Goal: Task Accomplishment & Management: Manage account settings

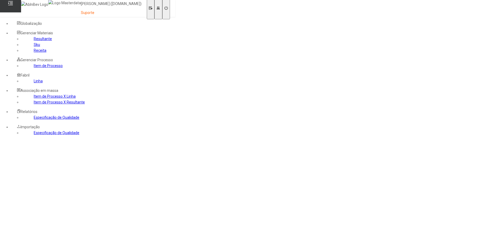
click at [160, 7] on icon at bounding box center [158, 8] width 3 height 3
click at [160, 8] on icon at bounding box center [158, 8] width 3 height 3
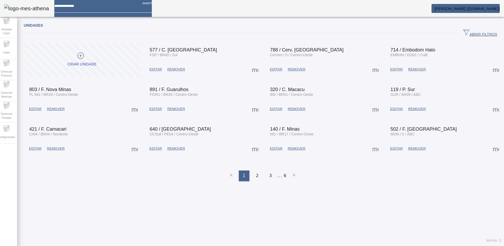
click at [94, 8] on input at bounding box center [96, 4] width 84 height 8
type input "**********"
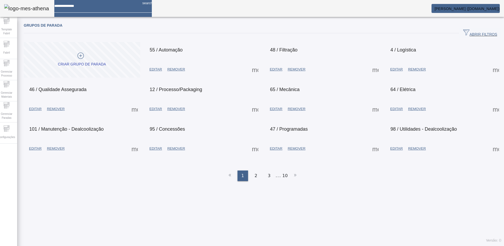
click at [252, 68] on span at bounding box center [255, 69] width 13 height 13
click at [234, 245] on div at bounding box center [252, 246] width 504 height 0
click at [154, 71] on span "EDITAR" at bounding box center [155, 69] width 13 height 5
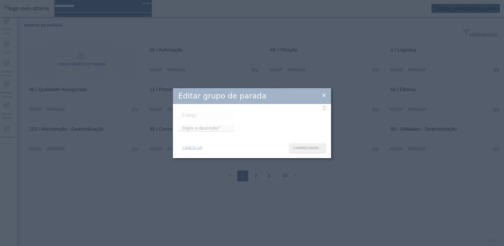
type input "**"
type input "*********"
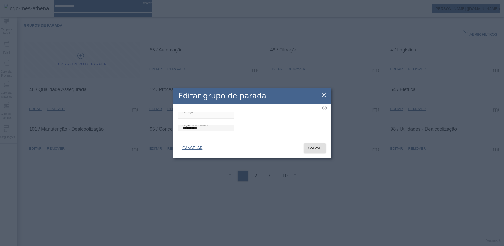
click at [322, 92] on icon at bounding box center [324, 95] width 6 height 6
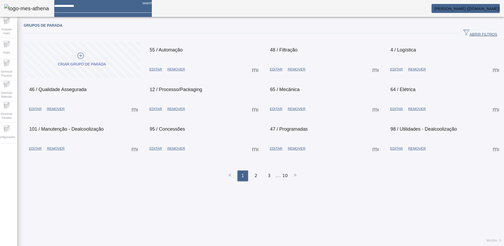
click at [256, 69] on span at bounding box center [255, 69] width 13 height 13
click at [165, 245] on div at bounding box center [252, 246] width 504 height 0
click at [79, 8] on input at bounding box center [96, 4] width 84 height 8
type input "*****"
click at [14, 110] on span "Gerenciar Paradas" at bounding box center [7, 115] width 16 height 11
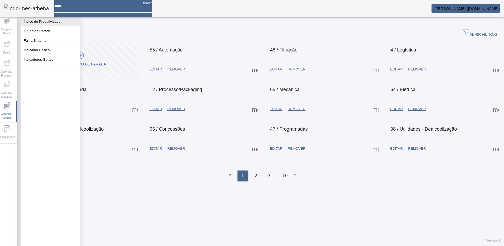
click at [41, 21] on button "Índice de Produtividade" at bounding box center [50, 21] width 59 height 9
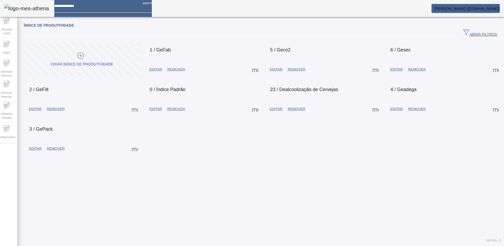
click at [255, 69] on span at bounding box center [255, 69] width 13 height 13
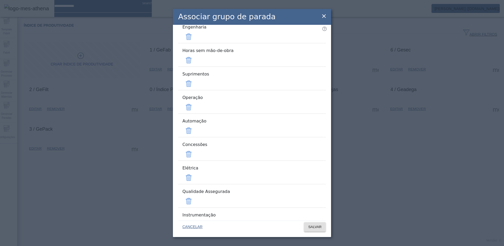
scroll to position [77, 0]
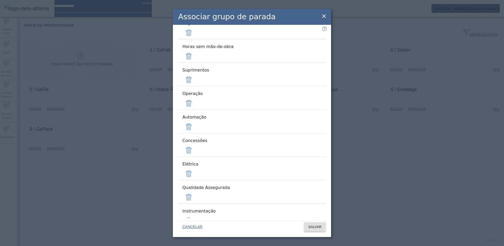
click at [326, 16] on icon at bounding box center [324, 16] width 6 height 6
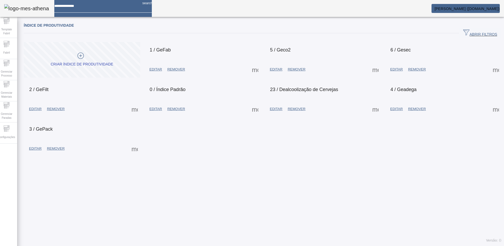
click at [254, 69] on span at bounding box center [255, 69] width 13 height 13
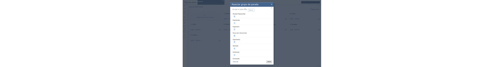
scroll to position [0, 0]
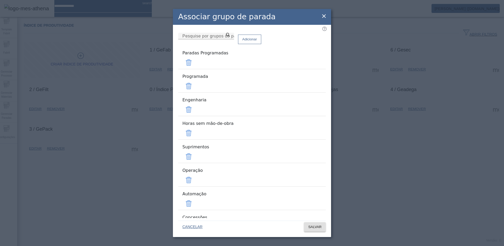
click at [325, 15] on icon at bounding box center [324, 16] width 6 height 6
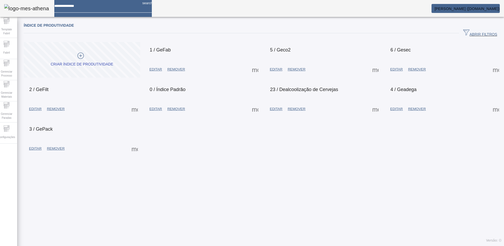
click at [225, 190] on div "Índice de Produtividade ABRIR FILTROS Pesquise por Código ou descrição LIMPAR F…" at bounding box center [262, 133] width 491 height 226
click at [414, 178] on div "Índice de Produtividade ABRIR FILTROS Pesquise por Código ou descrição LIMPAR F…" at bounding box center [262, 133] width 491 height 226
click at [13, 133] on span "Configurações" at bounding box center [7, 136] width 20 height 7
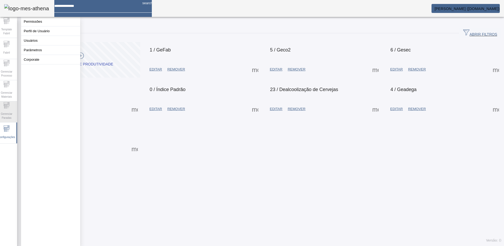
click at [11, 112] on span "Gerenciar Paradas" at bounding box center [7, 115] width 16 height 11
click at [103, 7] on input at bounding box center [96, 4] width 84 height 8
click at [107, 8] on input "***" at bounding box center [96, 4] width 84 height 8
click at [84, 8] on input "***" at bounding box center [96, 4] width 84 height 8
type input "*****"
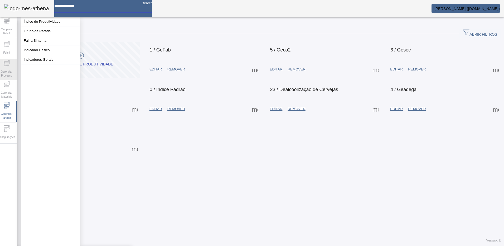
click at [11, 73] on span "Gerenciar Processo" at bounding box center [7, 73] width 16 height 11
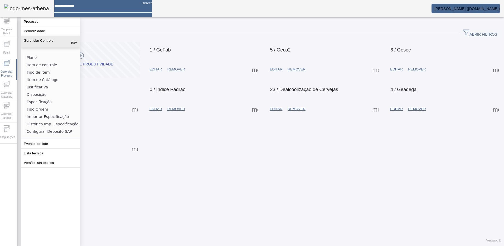
click at [73, 43] on mat-icon "keyboard_arrow_up" at bounding box center [74, 41] width 6 height 6
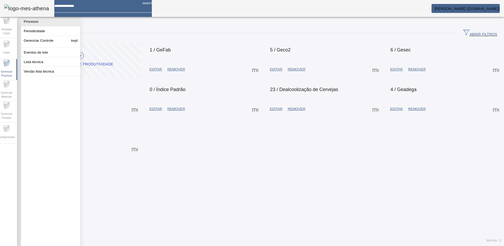
click at [40, 23] on button "Processo" at bounding box center [50, 21] width 59 height 9
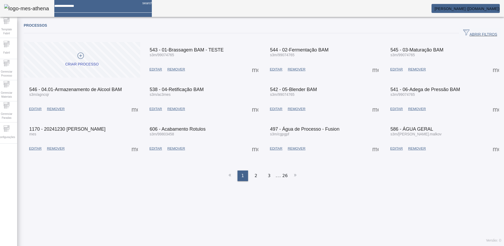
click at [369, 70] on span at bounding box center [375, 69] width 13 height 13
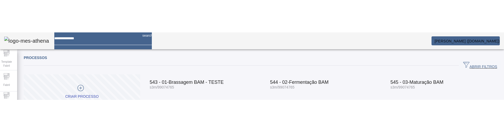
scroll to position [7, 0]
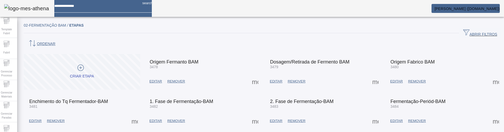
click at [55, 40] on span "ORDENAR" at bounding box center [41, 44] width 27 height 8
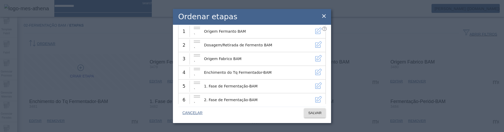
scroll to position [16, 0]
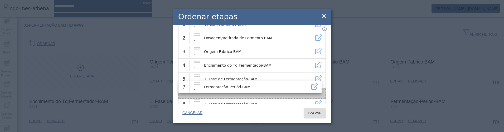
drag, startPoint x: 198, startPoint y: 94, endPoint x: 202, endPoint y: 85, distance: 9.9
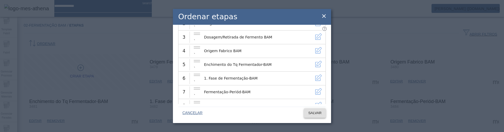
click at [314, 114] on span "SALVAR" at bounding box center [314, 112] width 13 height 5
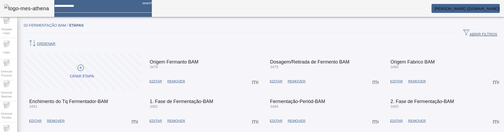
click at [37, 40] on supply-icn-ordenacao "button" at bounding box center [32, 44] width 9 height 8
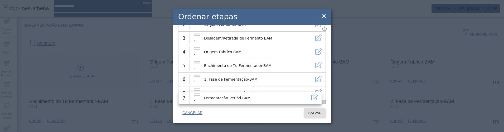
drag, startPoint x: 196, startPoint y: 83, endPoint x: 194, endPoint y: 97, distance: 13.9
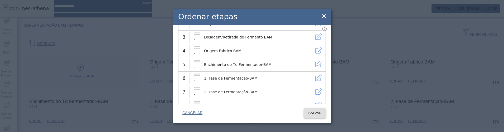
click at [305, 113] on span at bounding box center [315, 113] width 22 height 13
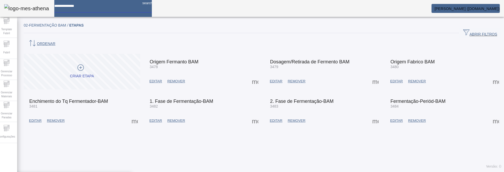
click at [71, 8] on input at bounding box center [96, 4] width 84 height 8
type input "**"
click at [11, 51] on span "Fabril" at bounding box center [7, 52] width 10 height 7
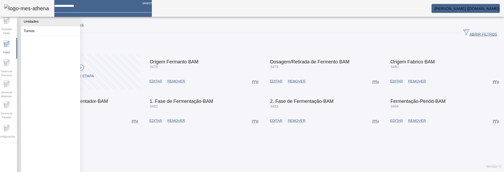
click at [32, 24] on button "Unidades" at bounding box center [50, 21] width 59 height 9
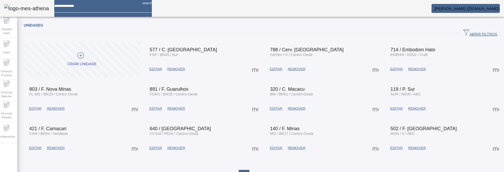
click at [249, 67] on span at bounding box center [255, 69] width 13 height 13
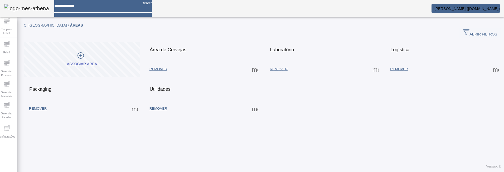
click at [253, 69] on span at bounding box center [255, 69] width 13 height 13
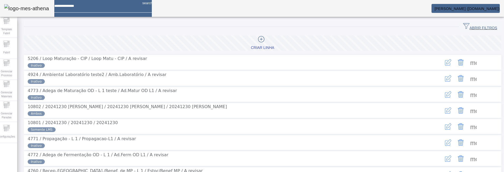
click at [103, 8] on input at bounding box center [96, 4] width 84 height 8
type input "**********"
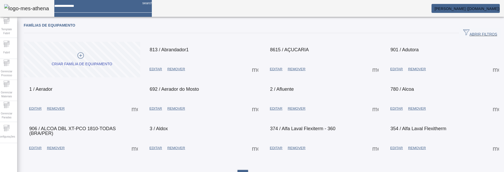
click at [254, 71] on span at bounding box center [255, 69] width 13 height 13
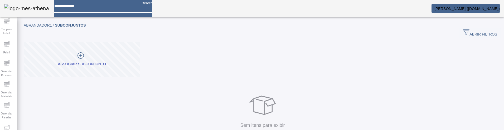
click at [100, 64] on div "Associar subconjunto" at bounding box center [82, 64] width 48 height 5
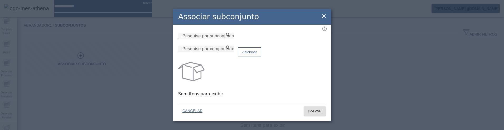
click at [194, 38] on mat-label "Pesquise por subconjunto" at bounding box center [208, 36] width 52 height 4
click at [194, 38] on input "Pesquise por subconjunto" at bounding box center [205, 36] width 47 height 6
click at [324, 17] on icon at bounding box center [324, 16] width 4 height 4
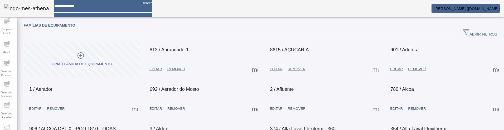
click at [463, 32] on span "ABRIR FILTROS" at bounding box center [480, 33] width 34 height 8
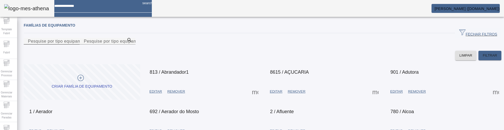
click at [75, 45] on input "Pesquise por tipo equipamento" at bounding box center [51, 41] width 47 height 6
type input "******"
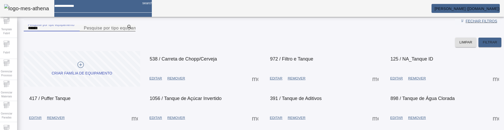
scroll to position [53, 0]
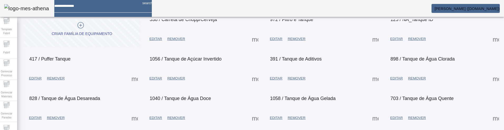
click at [373, 45] on span at bounding box center [375, 39] width 13 height 13
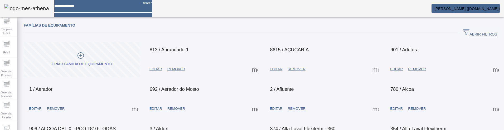
click at [490, 68] on span at bounding box center [496, 69] width 13 height 13
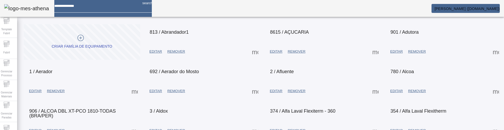
scroll to position [26, 0]
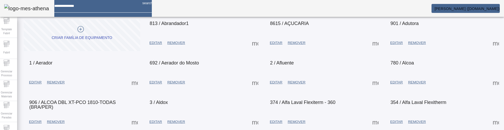
click at [135, 84] on span at bounding box center [134, 82] width 13 height 13
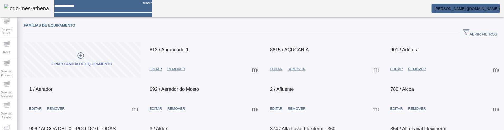
click at [369, 107] on span at bounding box center [375, 109] width 13 height 13
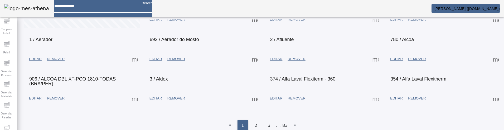
scroll to position [59, 0]
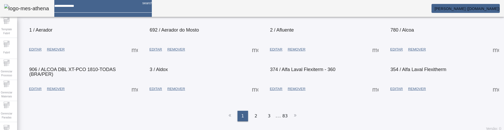
click at [136, 90] on span at bounding box center [134, 89] width 13 height 13
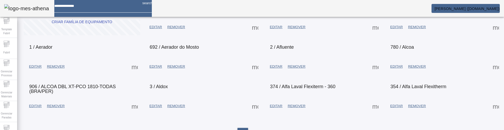
scroll to position [53, 0]
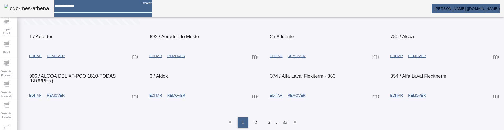
click at [254, 97] on span at bounding box center [255, 95] width 13 height 13
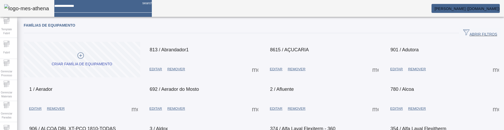
click at [470, 31] on span "ABRIR FILTROS" at bounding box center [480, 33] width 34 height 8
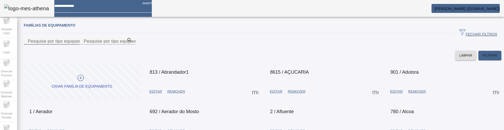
click at [75, 45] on input "Pesquise por tipo equipamento" at bounding box center [51, 41] width 47 height 6
type input "****"
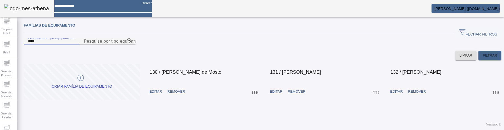
scroll to position [16, 0]
click at [372, 98] on span at bounding box center [375, 91] width 13 height 13
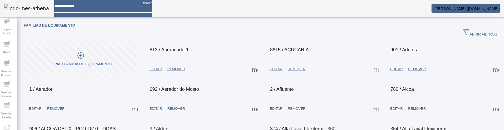
click at [251, 68] on span at bounding box center [255, 69] width 13 height 13
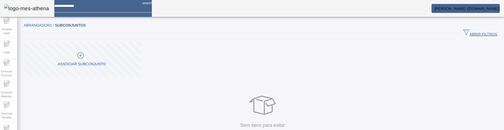
click at [76, 8] on div at bounding box center [96, 4] width 84 height 8
click at [76, 8] on input at bounding box center [96, 4] width 84 height 8
type input "**********"
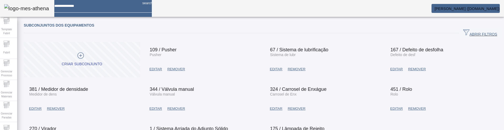
drag, startPoint x: 278, startPoint y: 50, endPoint x: 329, endPoint y: 51, distance: 50.6
click at [329, 51] on mat-card-header "67 / Sistema de lubrificação Sistema de lubr" at bounding box center [323, 49] width 114 height 13
copy mat-card-title "Sistema de lubrificação"
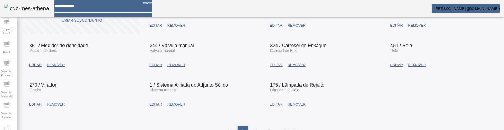
scroll to position [53, 0]
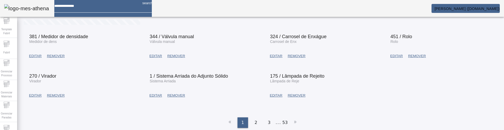
drag, startPoint x: 73, startPoint y: 72, endPoint x: 62, endPoint y: 73, distance: 10.3
click at [62, 73] on mat-card-header "270 / Virador Virador" at bounding box center [82, 76] width 114 height 13
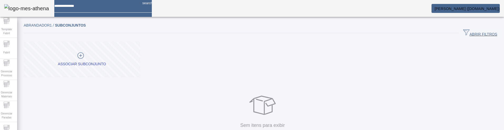
click at [79, 8] on input at bounding box center [96, 4] width 84 height 8
type input "*******"
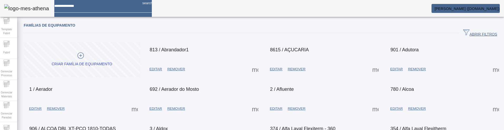
click at [463, 34] on icon "button" at bounding box center [466, 32] width 6 height 6
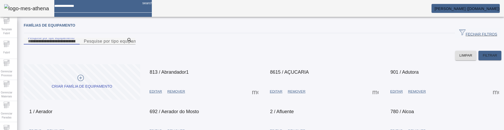
click at [75, 45] on input "Pesquise por tipo equipamento" at bounding box center [51, 41] width 47 height 6
type input "*******"
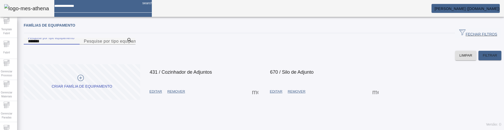
scroll to position [16, 0]
click at [253, 98] on span at bounding box center [255, 91] width 13 height 13
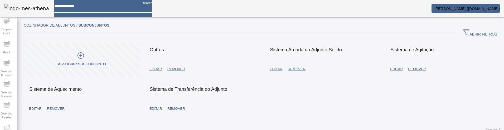
click at [157, 110] on span "EDITAR" at bounding box center [155, 108] width 13 height 5
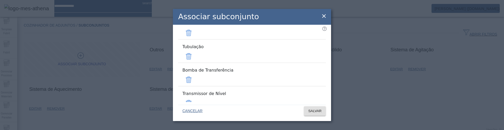
scroll to position [110, 0]
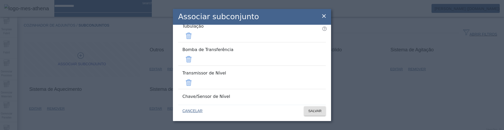
click at [195, 123] on span at bounding box center [188, 129] width 13 height 13
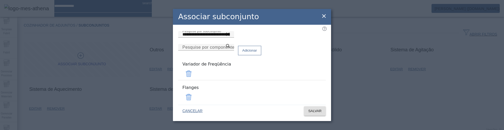
scroll to position [0, 0]
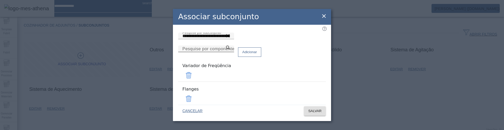
click at [224, 51] on mat-label "Pesquise por componente" at bounding box center [208, 49] width 52 height 4
click at [224, 52] on input "Pesquise por componente" at bounding box center [205, 49] width 47 height 6
type input "*****"
click at [230, 50] on icon at bounding box center [228, 48] width 4 height 4
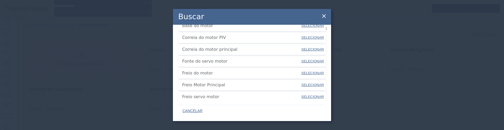
scroll to position [53, 0]
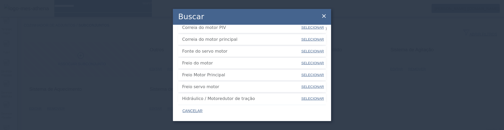
click at [199, 109] on span "CANCELAR" at bounding box center [192, 111] width 20 height 5
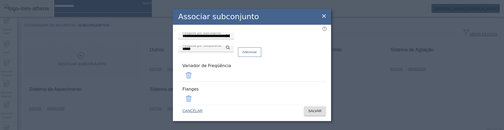
click at [197, 110] on span "CANCELAR" at bounding box center [192, 111] width 20 height 5
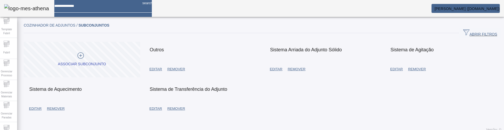
click at [158, 110] on span "EDITAR" at bounding box center [155, 108] width 13 height 5
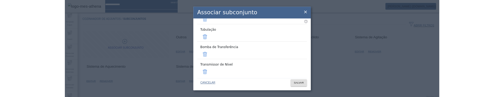
scroll to position [110, 0]
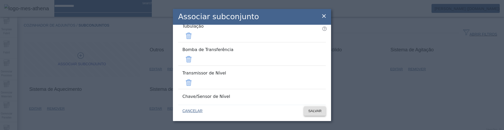
click at [309, 111] on span "SALVAR" at bounding box center [314, 111] width 13 height 5
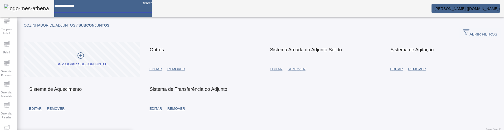
click at [97, 8] on input at bounding box center [96, 4] width 84 height 8
type input "**********"
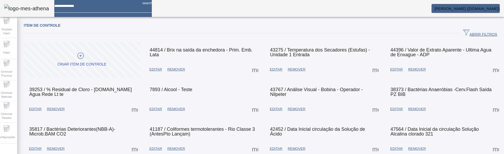
click at [467, 30] on span "button" at bounding box center [480, 33] width 42 height 13
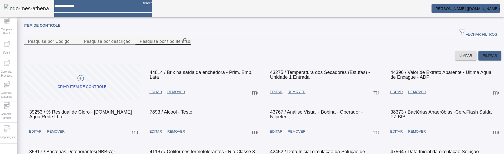
click at [140, 45] on input "Pesquise por tipo item controle" at bounding box center [163, 41] width 47 height 6
click at [140, 45] on input "********" at bounding box center [163, 41] width 47 height 6
type input "***"
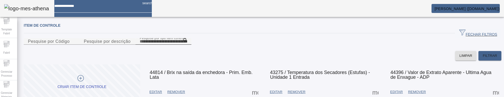
click at [187, 42] on icon at bounding box center [185, 40] width 4 height 4
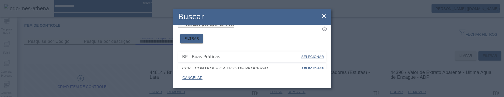
scroll to position [26, 0]
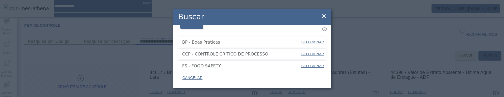
click at [301, 40] on span "SELECIONAR" at bounding box center [312, 42] width 23 height 4
type input "**********"
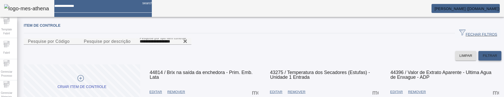
click at [484, 58] on span "FILTRAR" at bounding box center [490, 55] width 14 height 5
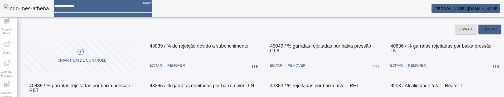
click at [495, 34] on div "**********" at bounding box center [263, 18] width 478 height 32
click at [187, 18] on icon at bounding box center [185, 15] width 4 height 6
click at [187, 16] on icon at bounding box center [185, 14] width 4 height 4
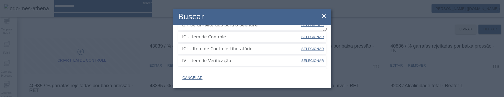
scroll to position [0, 0]
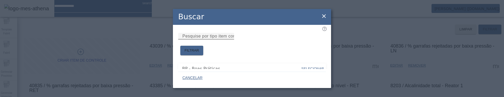
click at [213, 38] on mat-label "Pesquise por tipo item controle" at bounding box center [213, 36] width 62 height 4
click at [213, 39] on input "Pesquise por tipo item controle" at bounding box center [205, 36] width 47 height 6
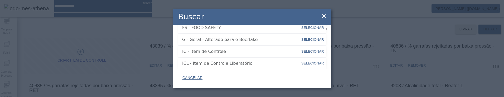
scroll to position [64, 0]
type input "*****"
click at [322, 13] on icon at bounding box center [324, 16] width 6 height 6
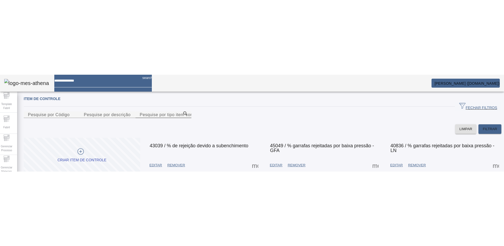
scroll to position [0, 0]
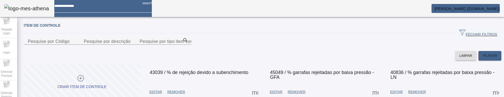
click at [73, 8] on div at bounding box center [96, 4] width 84 height 8
click at [76, 7] on input at bounding box center [96, 4] width 84 height 8
type input "*******"
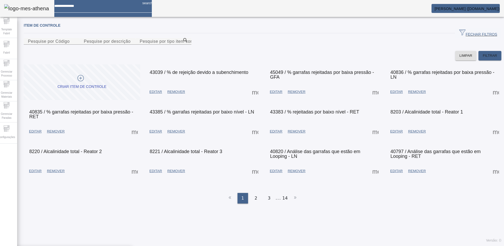
click at [154, 203] on ul "1 2 3 ... 14" at bounding box center [263, 198] width 478 height 11
click at [253, 98] on span at bounding box center [255, 91] width 13 height 13
click at [192, 245] on div at bounding box center [252, 246] width 504 height 0
click at [10, 30] on span "Template Fabril" at bounding box center [7, 31] width 16 height 11
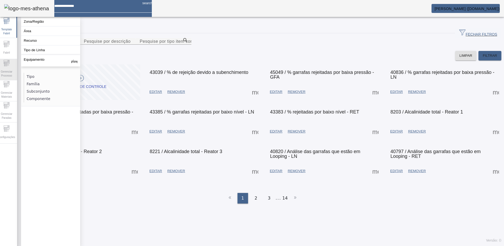
click at [14, 69] on span "Gerenciar Processo" at bounding box center [7, 73] width 16 height 11
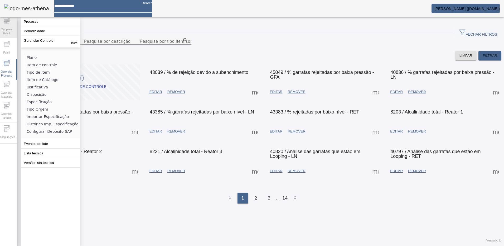
click at [3, 29] on span "Template Fabril" at bounding box center [7, 31] width 16 height 11
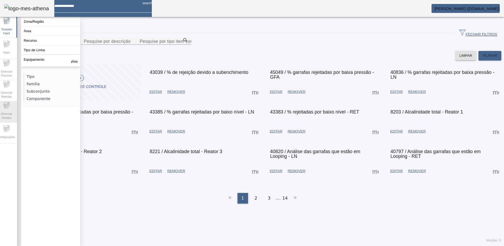
click at [10, 122] on div "Gerenciar Paradas" at bounding box center [6, 111] width 21 height 21
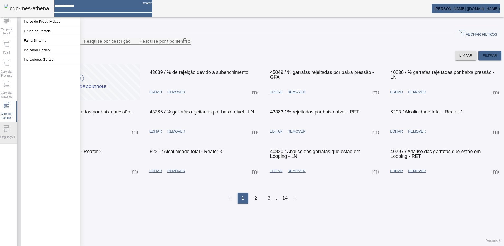
click at [10, 127] on icon at bounding box center [6, 128] width 6 height 6
click at [15, 53] on div "Fabril" at bounding box center [6, 48] width 21 height 21
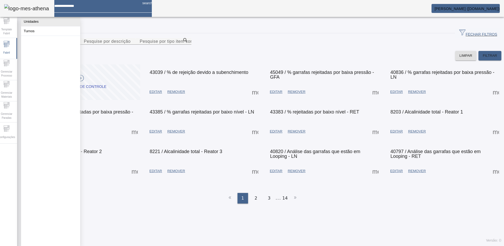
click at [32, 22] on button "Unidades" at bounding box center [50, 21] width 59 height 9
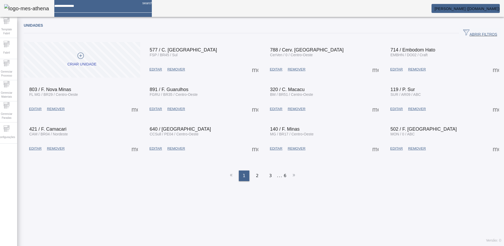
click at [251, 66] on span at bounding box center [255, 69] width 13 height 13
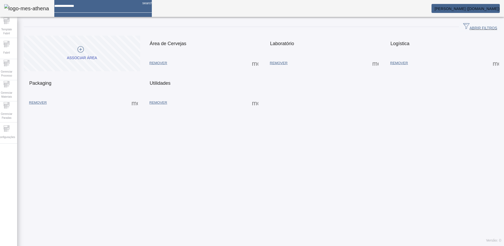
click at [251, 63] on span at bounding box center [255, 63] width 13 height 13
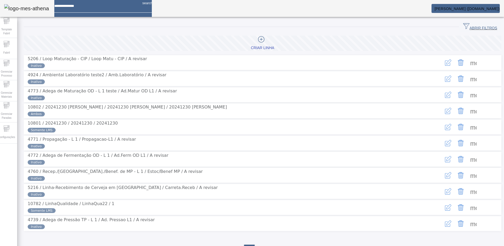
click at [467, 64] on span at bounding box center [473, 62] width 13 height 13
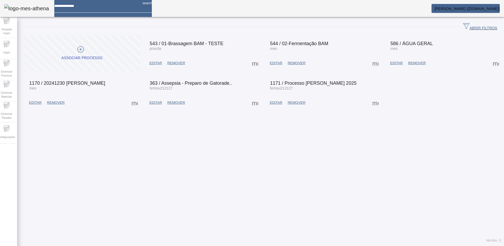
click at [253, 64] on span at bounding box center [255, 63] width 13 height 13
click at [254, 245] on div at bounding box center [252, 246] width 504 height 0
click at [251, 61] on span at bounding box center [255, 63] width 13 height 13
click at [239, 245] on div at bounding box center [252, 246] width 504 height 0
click at [156, 62] on span "EDITAR" at bounding box center [155, 62] width 13 height 5
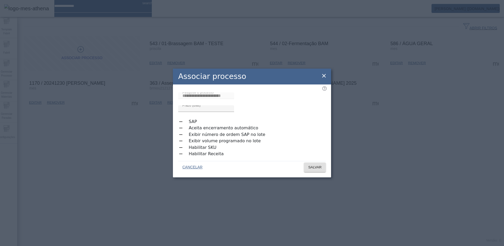
click at [327, 77] on icon at bounding box center [324, 75] width 6 height 6
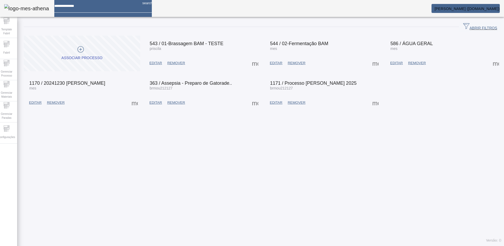
click at [255, 63] on span at bounding box center [255, 63] width 13 height 13
click at [231, 245] on div at bounding box center [252, 246] width 504 height 0
click at [251, 61] on span at bounding box center [255, 63] width 13 height 13
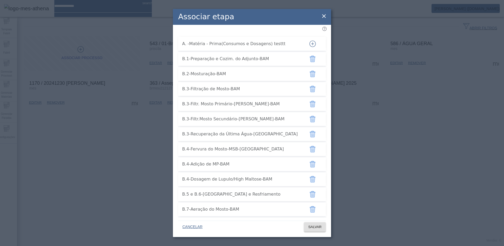
click at [324, 16] on icon at bounding box center [324, 16] width 4 height 4
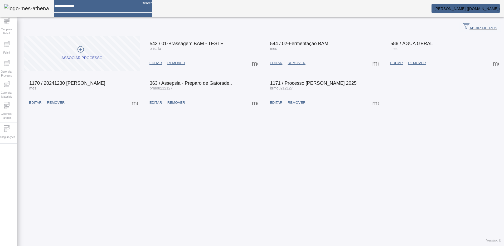
click at [253, 63] on span at bounding box center [255, 63] width 13 height 13
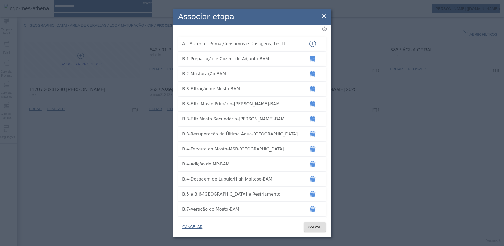
click at [324, 15] on icon at bounding box center [324, 16] width 6 height 6
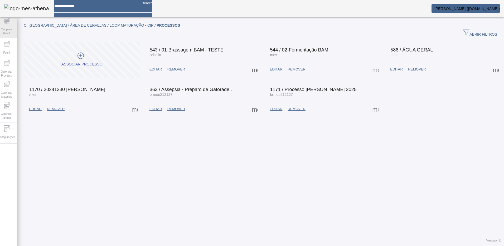
click at [13, 31] on span "Template Fabril" at bounding box center [7, 31] width 16 height 11
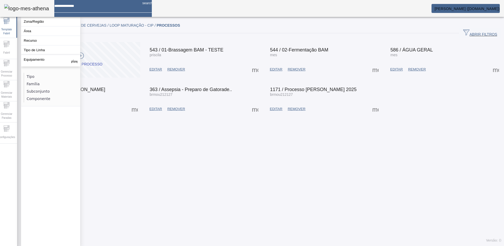
click at [75, 8] on div at bounding box center [96, 4] width 84 height 8
click at [93, 8] on input at bounding box center [96, 4] width 84 height 8
type input "*****"
click at [148, 160] on div "C. Ponta Grossa / Área de Cervejas / Loop Maturação - CIP / PROCESSOS ABRIR FIL…" at bounding box center [262, 133] width 491 height 226
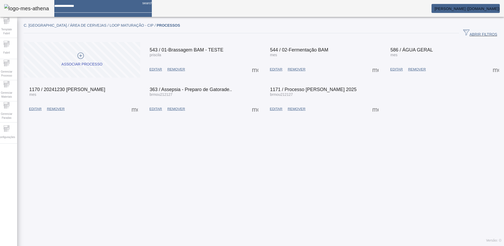
click at [250, 67] on span at bounding box center [255, 69] width 13 height 13
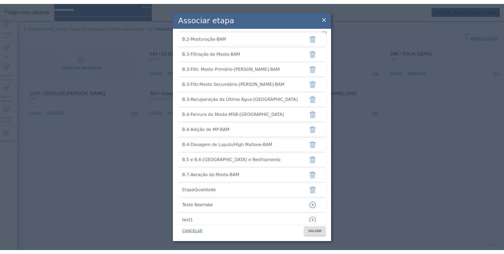
scroll to position [120, 0]
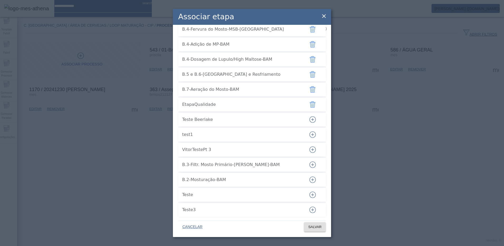
click at [325, 15] on icon at bounding box center [324, 16] width 4 height 4
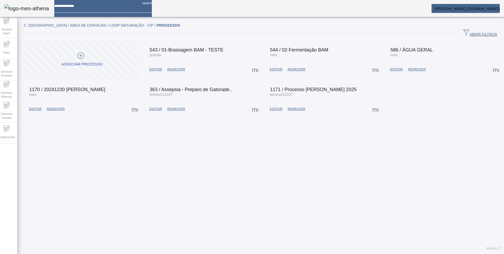
click at [251, 69] on span at bounding box center [255, 69] width 13 height 13
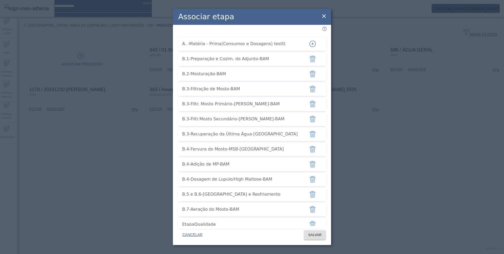
click at [325, 14] on icon at bounding box center [324, 16] width 6 height 6
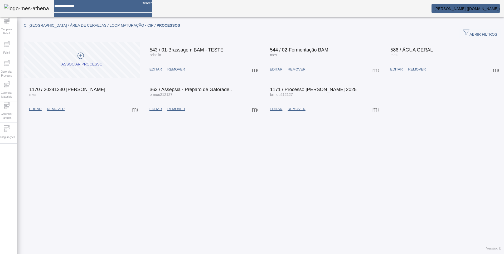
click at [253, 69] on span at bounding box center [255, 69] width 13 height 13
click at [221, 245] on div at bounding box center [252, 254] width 504 height 0
click at [9, 127] on icon at bounding box center [6, 128] width 6 height 6
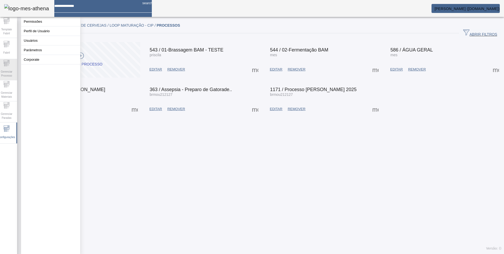
click at [14, 68] on span "Gerenciar Processo" at bounding box center [7, 73] width 16 height 11
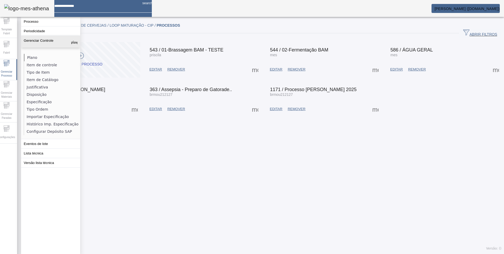
click at [32, 55] on li "Plano" at bounding box center [52, 57] width 56 height 7
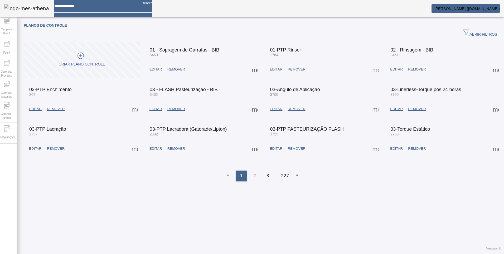
click at [250, 71] on span at bounding box center [255, 69] width 13 height 13
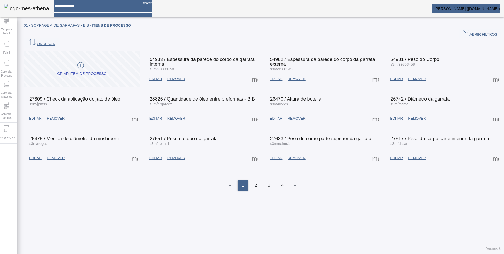
click at [55, 39] on span "ORDENAR" at bounding box center [41, 43] width 27 height 8
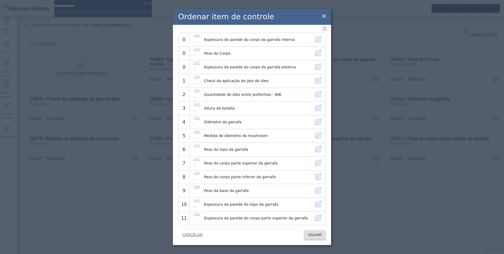
click at [324, 15] on icon at bounding box center [324, 16] width 6 height 6
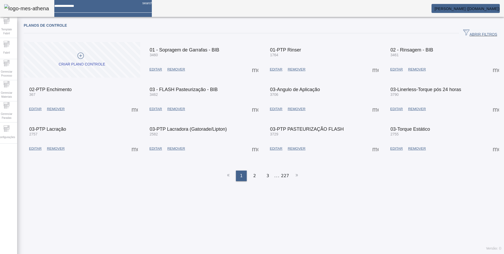
click at [465, 31] on span "ABRIR FILTROS" at bounding box center [480, 33] width 34 height 8
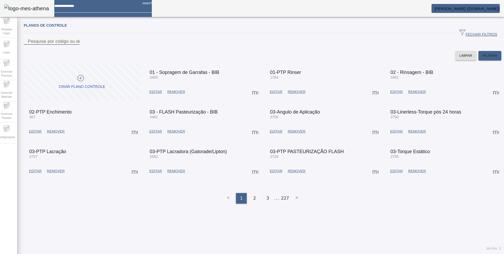
click at [75, 45] on input "Pesquise por código ou descrição" at bounding box center [51, 41] width 47 height 6
type input "*********"
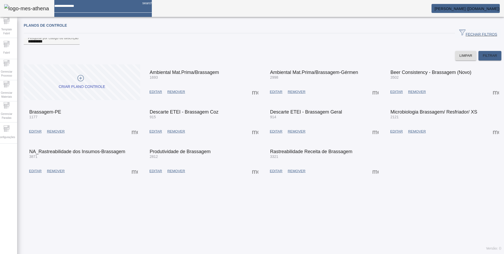
click at [491, 98] on span at bounding box center [496, 91] width 13 height 13
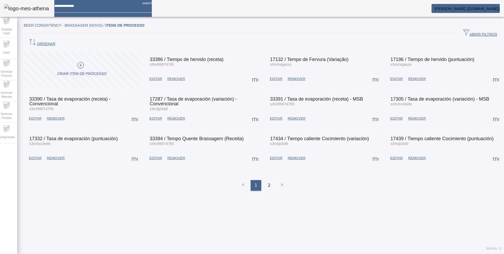
click at [37, 42] on supply-icn-ordenacao "button" at bounding box center [32, 44] width 9 height 4
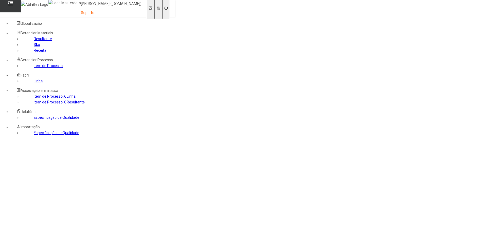
click at [35, 68] on link "Item de Processo" at bounding box center [48, 66] width 29 height 4
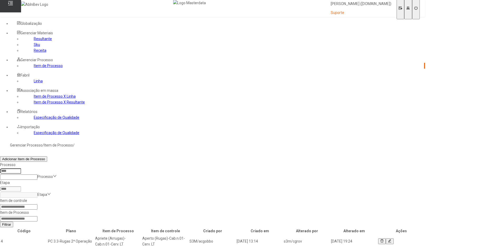
click at [391, 239] on icon at bounding box center [389, 240] width 3 height 3
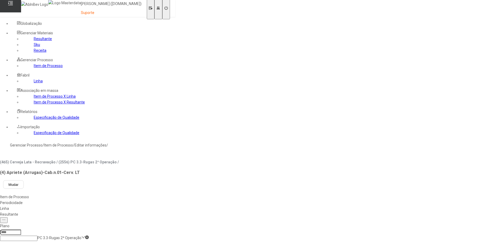
type input "****"
type input "*****"
drag, startPoint x: 156, startPoint y: 66, endPoint x: 172, endPoint y: 65, distance: 16.1
click at [119, 205] on div "Linha" at bounding box center [59, 208] width 119 height 6
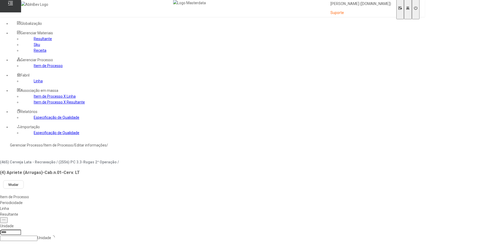
click at [180, 211] on div "Resultante" at bounding box center [212, 214] width 425 height 6
click at [410, 8] on icon at bounding box center [408, 8] width 3 height 3
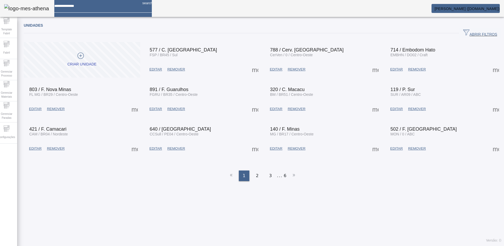
click at [257, 69] on span at bounding box center [255, 69] width 13 height 13
drag, startPoint x: 179, startPoint y: 171, endPoint x: 123, endPoint y: 122, distance: 74.4
click at [180, 245] on div at bounding box center [252, 246] width 504 height 0
click at [11, 32] on span "Template Fabril" at bounding box center [7, 31] width 16 height 11
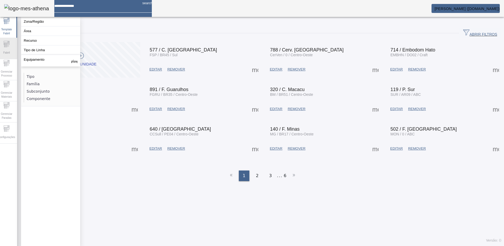
click at [8, 47] on icon at bounding box center [6, 44] width 6 height 6
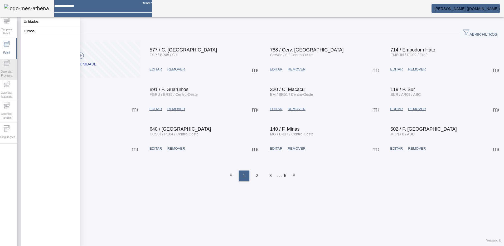
click at [14, 75] on span "Gerenciar Processo" at bounding box center [7, 73] width 16 height 11
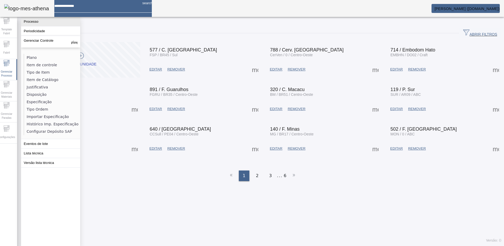
click at [34, 25] on button "Processo" at bounding box center [50, 21] width 59 height 9
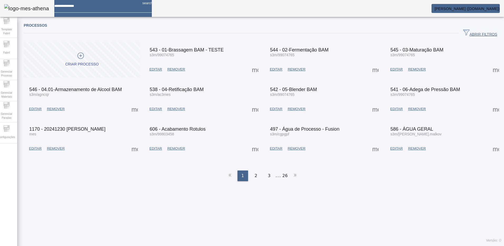
click at [253, 66] on span at bounding box center [255, 69] width 13 height 13
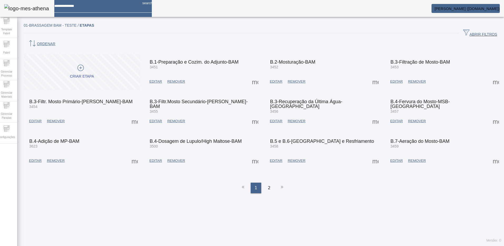
click at [253, 75] on span at bounding box center [255, 81] width 13 height 13
click at [228, 245] on div at bounding box center [252, 246] width 504 height 0
click at [157, 79] on span "EDITAR" at bounding box center [155, 81] width 13 height 5
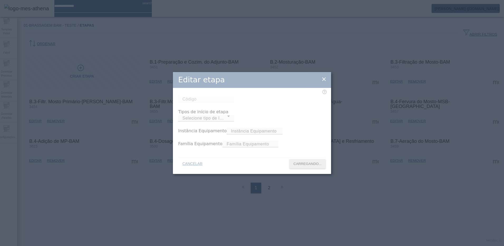
type input "****"
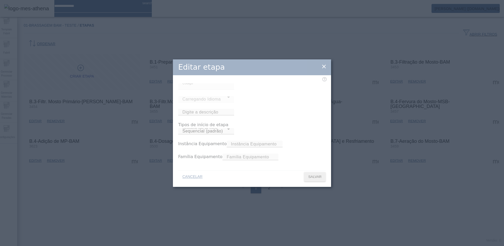
type input "**********"
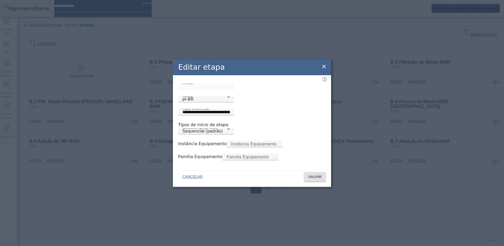
click at [325, 63] on icon at bounding box center [324, 66] width 6 height 6
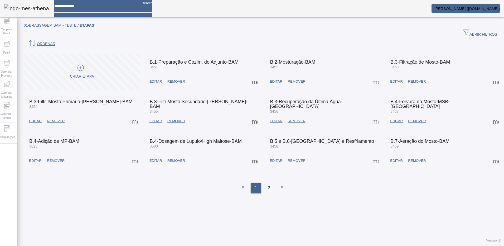
click at [196, 212] on div "01-Brassagem BAM - TESTE / Etapas ABRIR FILTROS Pesquise por código ou descriçã…" at bounding box center [262, 133] width 491 height 226
click at [11, 54] on span "Fabril" at bounding box center [7, 52] width 10 height 7
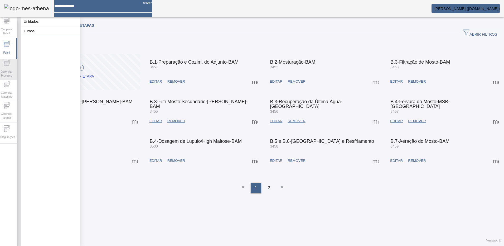
click at [12, 68] on span "Gerenciar Processo" at bounding box center [7, 73] width 16 height 11
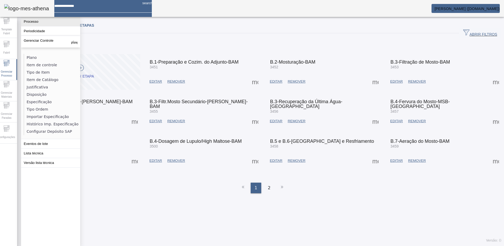
click at [49, 26] on button "Processo" at bounding box center [50, 21] width 59 height 9
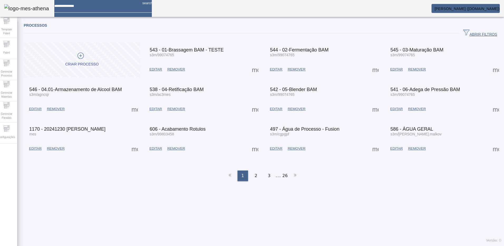
click at [250, 68] on span at bounding box center [255, 69] width 13 height 13
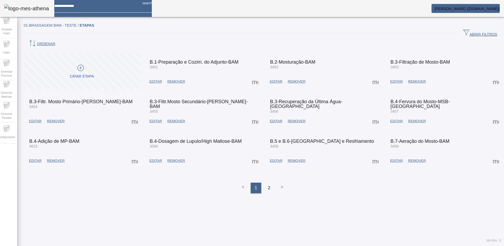
click at [254, 75] on span at bounding box center [255, 81] width 13 height 13
click at [154, 245] on div at bounding box center [252, 246] width 504 height 0
click at [10, 68] on span "Gerenciar Processo" at bounding box center [7, 73] width 16 height 11
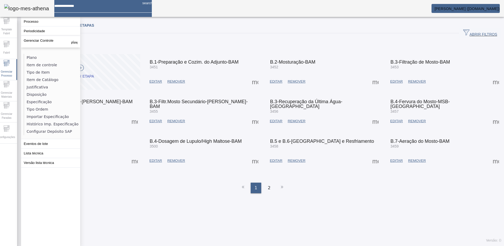
click at [353, 191] on div "01-Brassagem BAM - TESTE / Etapas ABRIR FILTROS Pesquise por código ou descriçã…" at bounding box center [262, 133] width 491 height 226
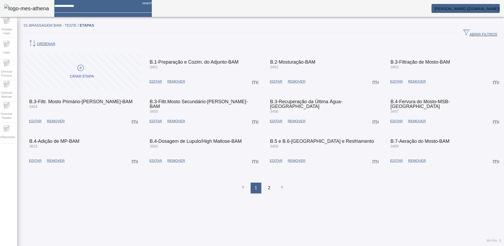
click at [253, 75] on span at bounding box center [255, 81] width 13 height 13
drag, startPoint x: 393, startPoint y: 196, endPoint x: 395, endPoint y: 190, distance: 6.3
click at [394, 245] on div at bounding box center [252, 246] width 504 height 0
click at [252, 75] on span at bounding box center [255, 81] width 13 height 13
click at [162, 245] on div at bounding box center [252, 246] width 504 height 0
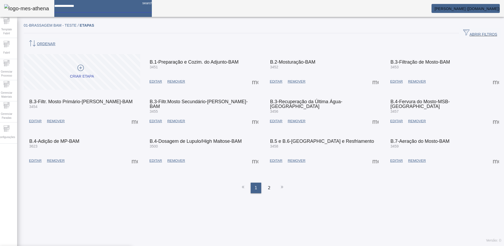
click at [79, 7] on input at bounding box center [96, 4] width 84 height 8
click at [253, 75] on span at bounding box center [255, 81] width 13 height 13
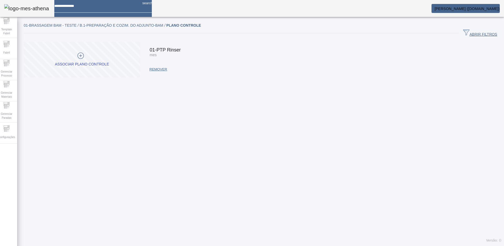
click at [159, 51] on mat-card-title "01-PTP Rinser" at bounding box center [165, 49] width 31 height 5
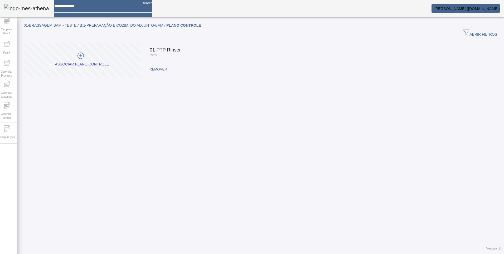
click at [461, 10] on span "[PERSON_NAME] ([DOMAIN_NAME])" at bounding box center [466, 9] width 65 height 4
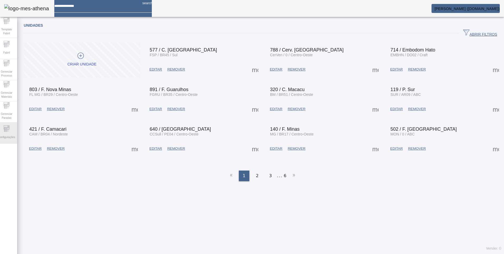
click at [7, 134] on span "Configurações" at bounding box center [7, 136] width 20 height 7
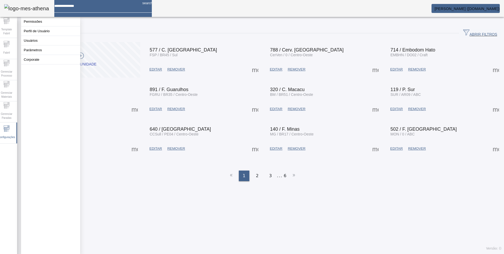
click at [154, 188] on div "Unidades ABRIR FILTROS Pesquise por Código descrição ou sigla LIMPAR FILTRAR Cr…" at bounding box center [262, 137] width 491 height 234
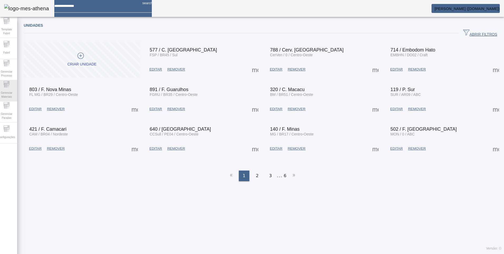
click at [7, 87] on icon at bounding box center [6, 84] width 6 height 6
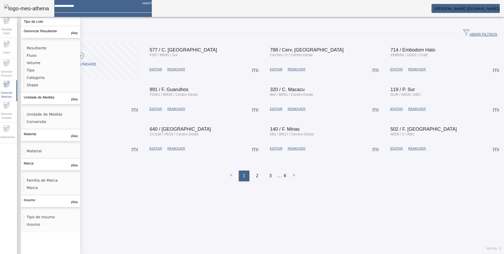
click at [203, 208] on div "Unidades ABRIR FILTROS Pesquise por Código descrição ou sigla LIMPAR FILTRAR Cr…" at bounding box center [262, 137] width 491 height 234
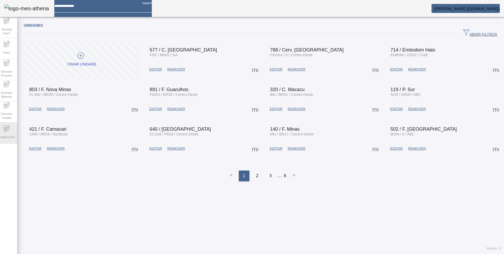
click at [8, 125] on div "Configurações" at bounding box center [6, 132] width 21 height 21
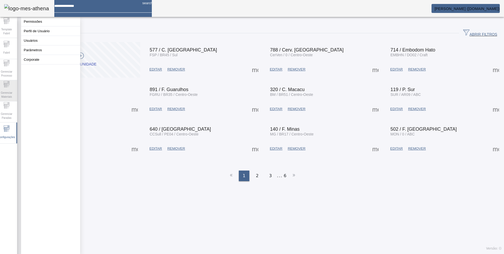
click at [13, 88] on div "Gerenciar Materiais" at bounding box center [6, 90] width 21 height 21
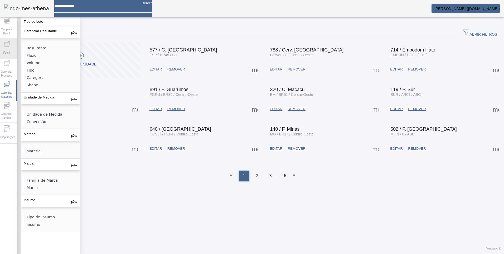
click at [10, 49] on span "Fabril" at bounding box center [7, 52] width 10 height 7
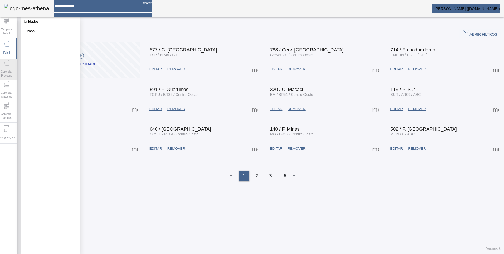
click at [8, 64] on icon at bounding box center [6, 63] width 6 height 6
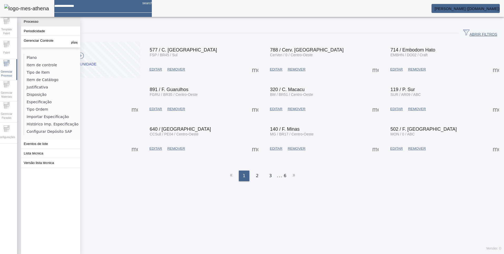
click at [29, 23] on button "Processo" at bounding box center [50, 21] width 59 height 9
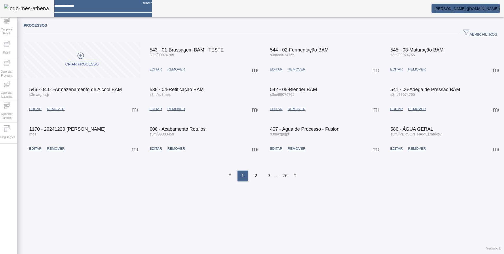
click at [256, 69] on span at bounding box center [255, 69] width 13 height 13
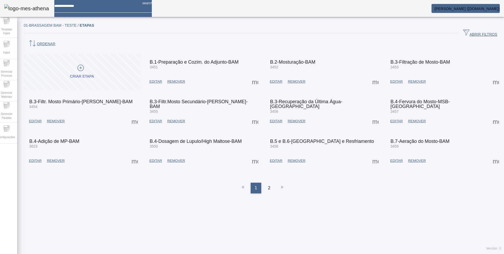
click at [254, 75] on span at bounding box center [255, 81] width 13 height 13
click at [80, 183] on div "01-Brassagem BAM - TESTE / Etapas ABRIR FILTROS Pesquise por código ou descriçã…" at bounding box center [262, 137] width 491 height 234
click at [178, 203] on div "01-Brassagem BAM - TESTE / Etapas ABRIR FILTROS Pesquise por código ou descriçã…" at bounding box center [262, 137] width 491 height 234
click at [95, 8] on input at bounding box center [96, 4] width 84 height 8
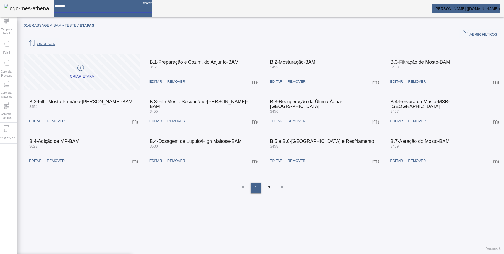
type input "********"
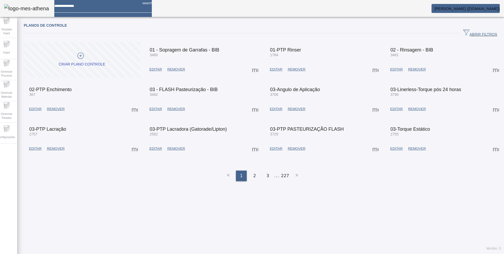
click at [252, 68] on span at bounding box center [255, 69] width 13 height 13
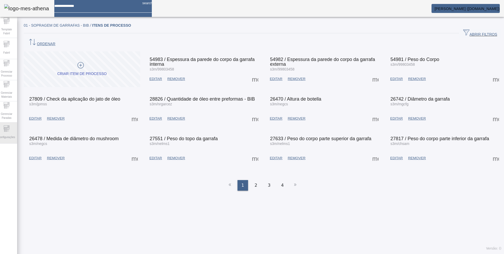
click at [10, 128] on icon at bounding box center [6, 128] width 6 height 6
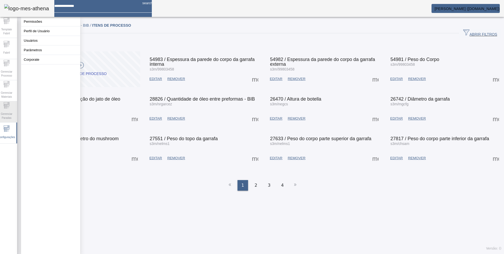
click at [10, 121] on div "Gerenciar Paradas" at bounding box center [6, 111] width 21 height 21
click at [14, 57] on div "Fabril" at bounding box center [6, 48] width 21 height 21
click at [10, 66] on icon at bounding box center [6, 63] width 6 height 6
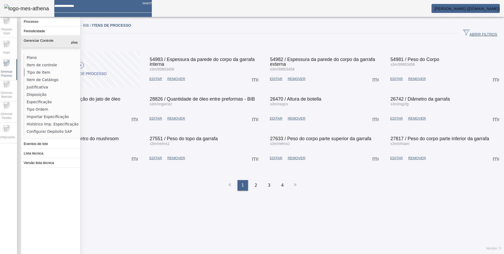
click at [40, 74] on li "Tipo de Item" at bounding box center [52, 72] width 56 height 7
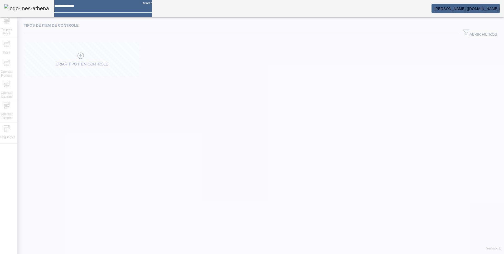
click at [172, 194] on div at bounding box center [252, 127] width 504 height 254
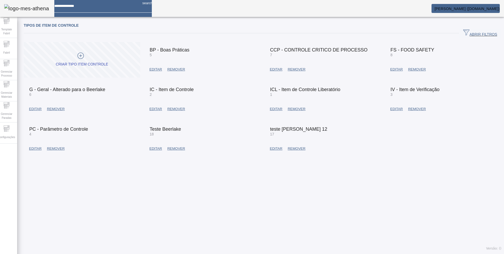
click at [158, 110] on span "EDITAR" at bounding box center [155, 108] width 13 height 5
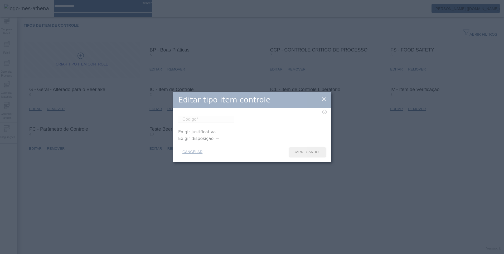
type input "*"
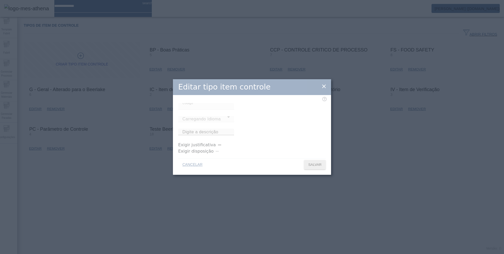
type input "**********"
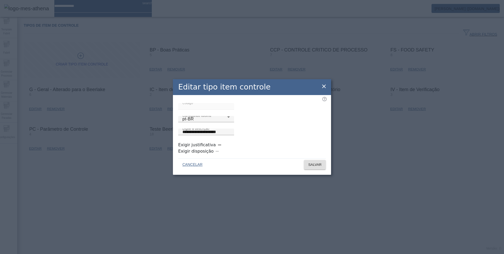
click at [250, 168] on div "CANCELAR SALVAR" at bounding box center [252, 165] width 158 height 19
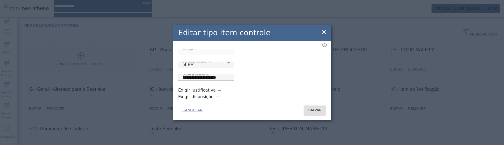
click at [217, 95] on div "button" at bounding box center [219, 90] width 11 height 11
click at [321, 108] on span "SALVAR" at bounding box center [314, 110] width 13 height 5
click at [222, 91] on icon "button" at bounding box center [223, 90] width 3 height 1
click at [324, 34] on icon at bounding box center [324, 32] width 4 height 4
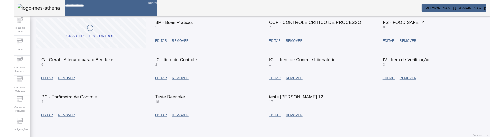
scroll to position [30, 0]
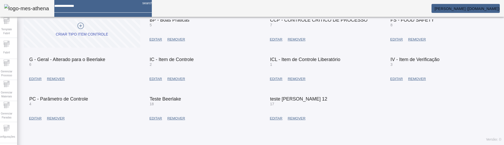
click at [277, 117] on span "EDITAR" at bounding box center [276, 118] width 13 height 5
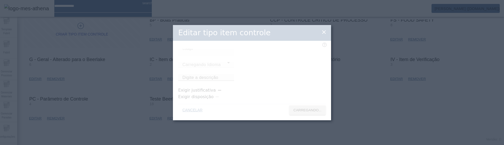
type input "**********"
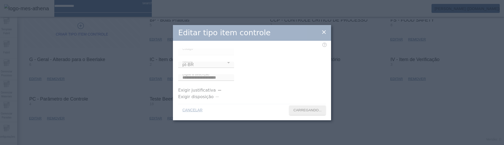
type input "**"
type input "**********"
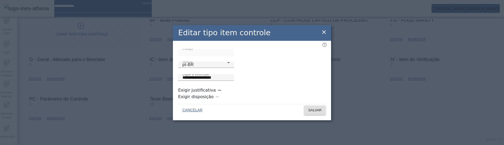
click at [217, 93] on icon "button" at bounding box center [219, 90] width 5 height 5
click at [308, 109] on span "SALVAR" at bounding box center [314, 110] width 13 height 5
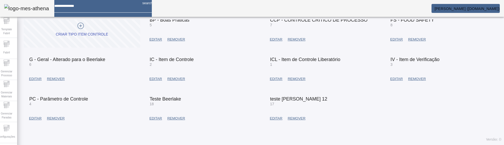
click at [276, 118] on span "EDITAR" at bounding box center [276, 118] width 13 height 5
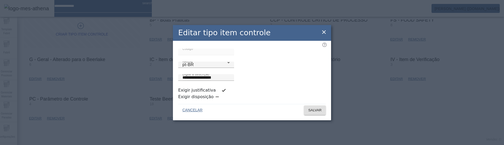
click at [221, 93] on div "button" at bounding box center [223, 90] width 5 height 5
click at [316, 109] on span "SALVAR" at bounding box center [314, 110] width 13 height 5
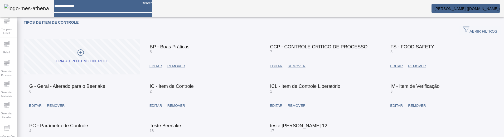
scroll to position [0, 0]
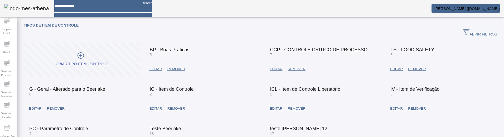
click at [93, 7] on input at bounding box center [96, 4] width 84 height 8
type input "**********"
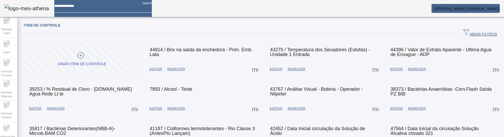
click at [254, 67] on span at bounding box center [255, 69] width 13 height 13
click at [226, 137] on div at bounding box center [252, 137] width 504 height 0
click at [160, 70] on span "EDITAR" at bounding box center [155, 69] width 13 height 5
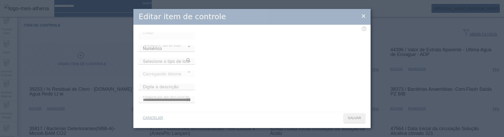
type input "**********"
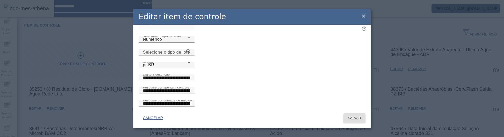
scroll to position [21, 0]
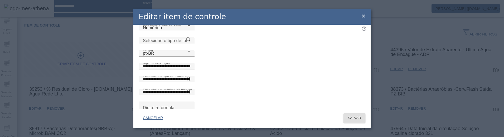
click at [361, 13] on icon at bounding box center [363, 16] width 6 height 6
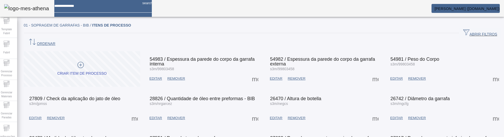
click at [253, 72] on span at bounding box center [255, 78] width 13 height 13
click at [246, 137] on div at bounding box center [252, 137] width 504 height 0
click at [157, 76] on span "EDITAR" at bounding box center [155, 78] width 13 height 5
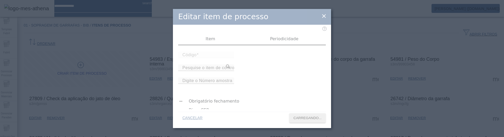
type input "*****"
type input "**********"
type input "*"
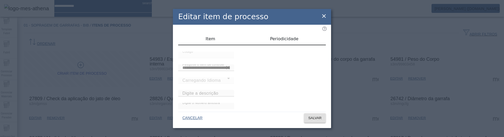
type input "**********"
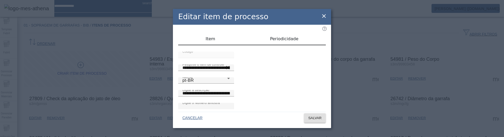
click at [323, 16] on icon at bounding box center [324, 16] width 6 height 6
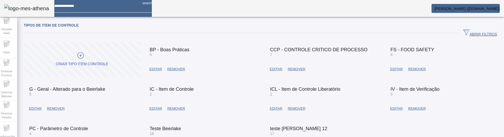
click at [77, 5] on input at bounding box center [96, 4] width 84 height 8
click at [10, 75] on span "Gerenciar Processo" at bounding box center [7, 73] width 16 height 11
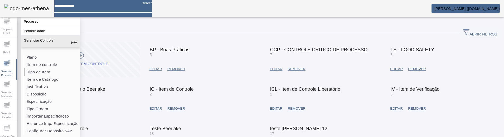
click at [47, 70] on li "Tipo de Item" at bounding box center [52, 72] width 56 height 7
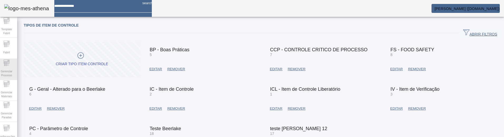
click at [13, 70] on span "Gerenciar Processo" at bounding box center [7, 73] width 16 height 11
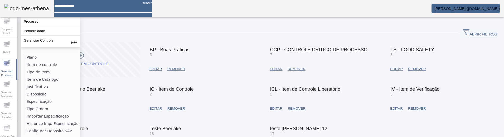
click at [160, 69] on span "EDITAR" at bounding box center [155, 69] width 13 height 5
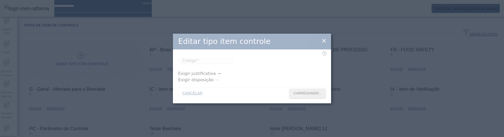
type input "*"
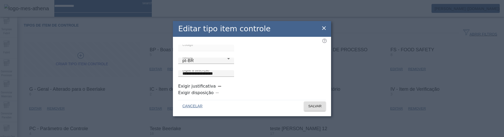
click at [322, 29] on icon at bounding box center [324, 28] width 6 height 6
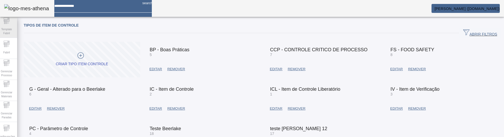
click at [14, 35] on span "Template Fabril" at bounding box center [7, 31] width 16 height 11
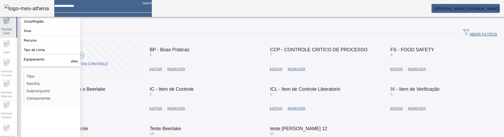
click at [8, 31] on span "Template Fabril" at bounding box center [7, 31] width 16 height 11
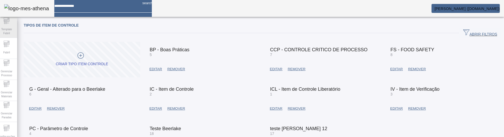
click at [9, 37] on div "Template Fabril" at bounding box center [6, 27] width 21 height 21
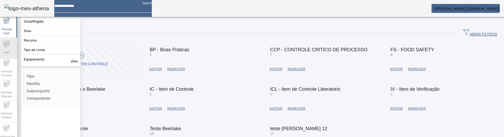
click at [9, 46] on icon at bounding box center [6, 44] width 6 height 6
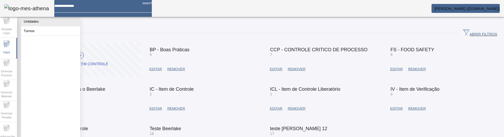
click at [32, 21] on button "Unidades" at bounding box center [50, 21] width 59 height 9
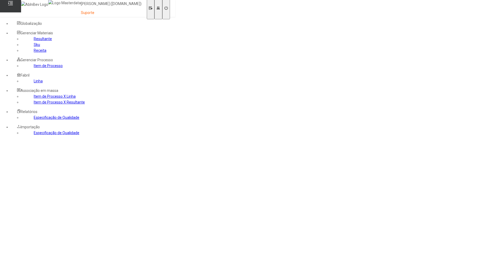
click at [34, 68] on link "Item de Processo" at bounding box center [48, 66] width 29 height 4
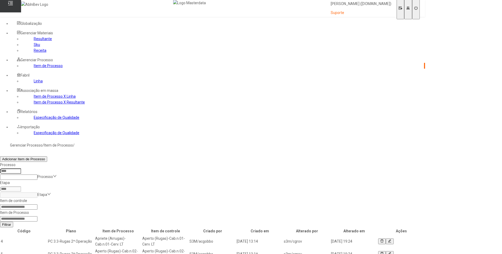
click at [425, 235] on td at bounding box center [401, 241] width 47 height 12
click at [391, 239] on icon at bounding box center [389, 241] width 3 height 4
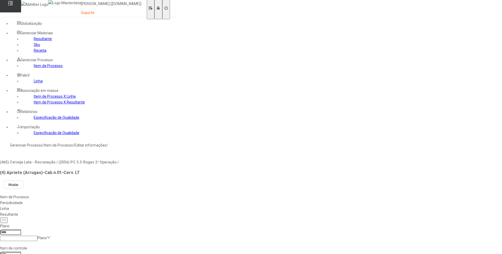
type input "****"
type input "*****"
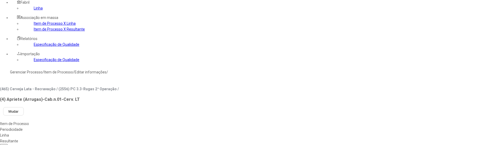
scroll to position [74, 0]
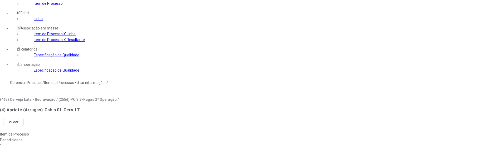
scroll to position [21, 0]
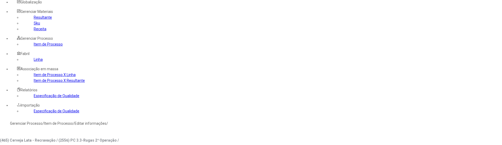
click at [488, 124] on div "Sucesso Operação realizada com sucesso!" at bounding box center [251, 135] width 502 height 23
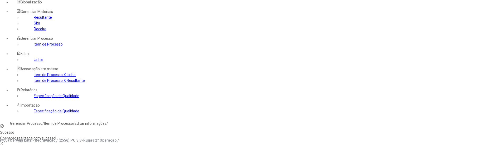
click at [3, 142] on icon at bounding box center [2, 143] width 3 height 3
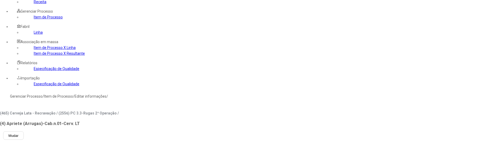
scroll to position [48, 0]
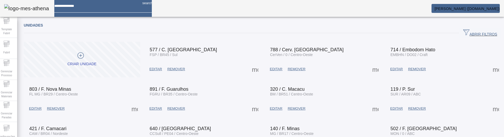
click at [253, 67] on span at bounding box center [255, 69] width 13 height 13
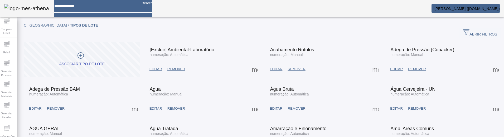
click at [463, 32] on span "ABRIR FILTROS" at bounding box center [480, 33] width 34 height 8
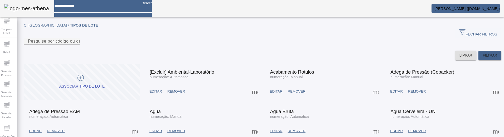
click at [93, 43] on mat-label "Pesquise por código ou descrição" at bounding box center [61, 41] width 67 height 4
click at [75, 45] on input "Pesquise por código ou descrição" at bounding box center [51, 41] width 47 height 6
type input "****"
